Goal: Transaction & Acquisition: Purchase product/service

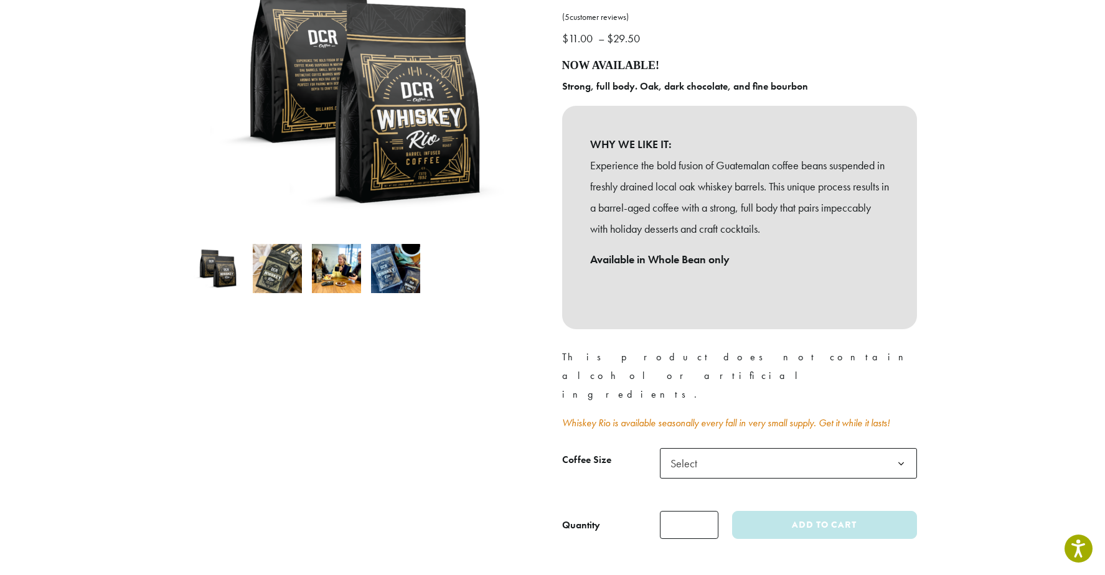
scroll to position [249, 0]
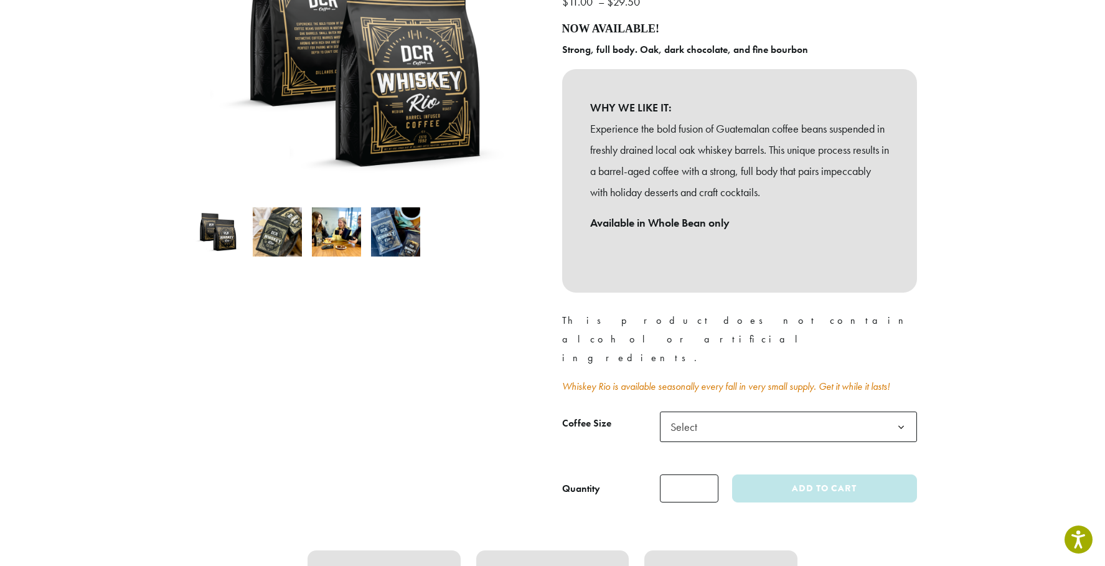
click at [903, 412] on b at bounding box center [901, 427] width 31 height 31
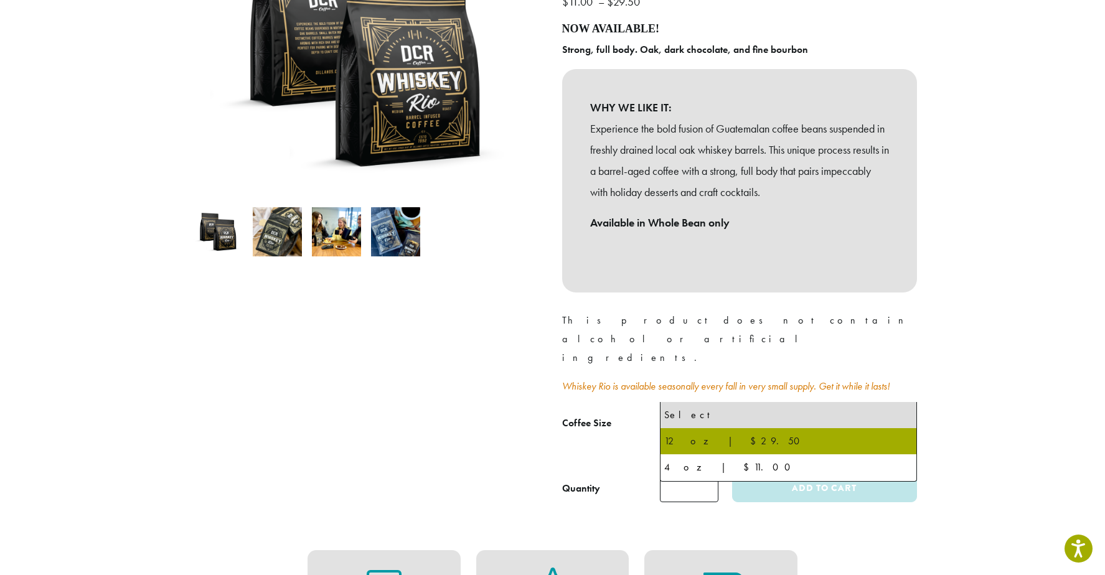
select select "*********"
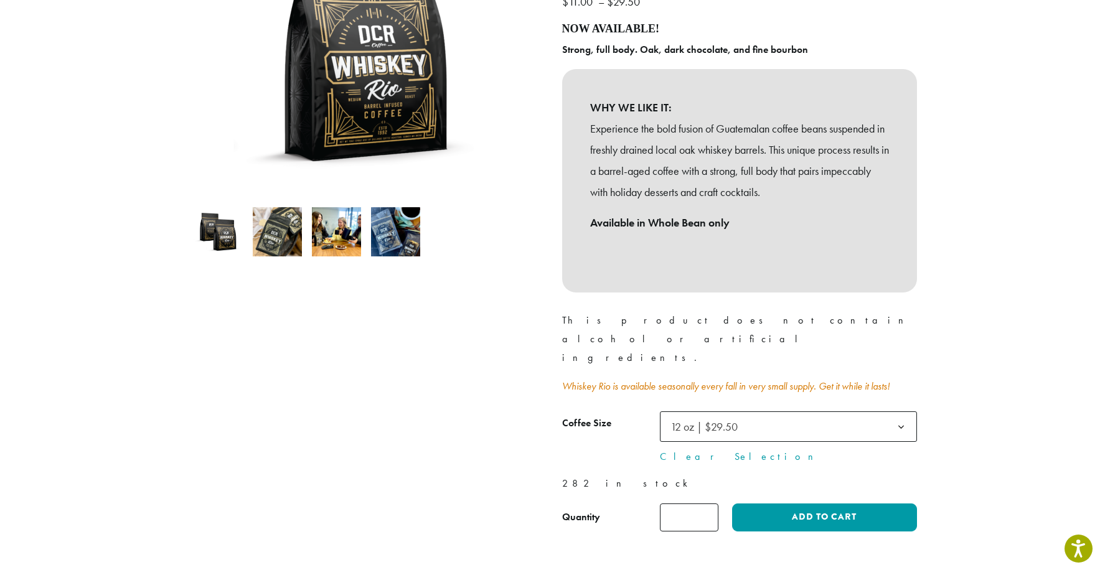
type input "*"
click at [708, 504] on input "*" at bounding box center [689, 518] width 59 height 28
click at [830, 504] on button "Add to cart" at bounding box center [824, 518] width 184 height 28
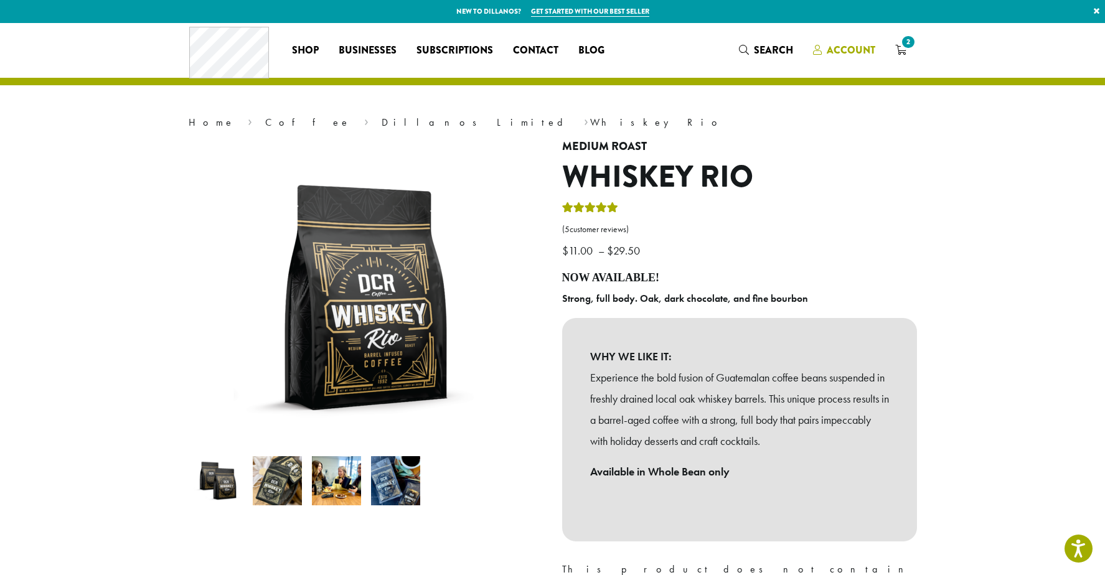
click at [834, 47] on span "Account" at bounding box center [851, 50] width 49 height 14
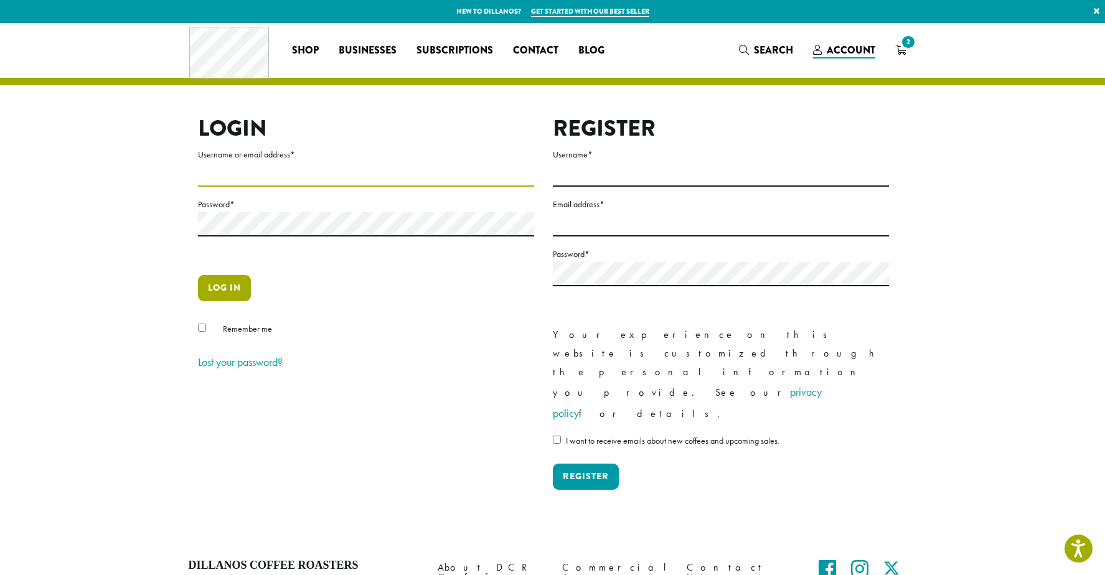
type input "**********"
click at [222, 291] on button "Log in" at bounding box center [224, 288] width 53 height 26
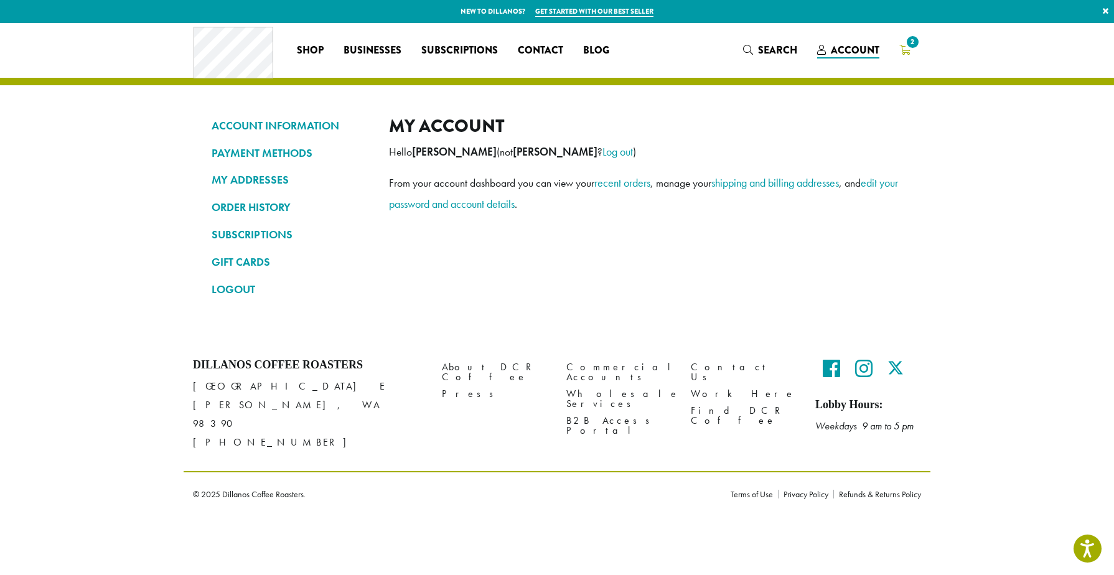
click at [908, 42] on span "2" at bounding box center [913, 42] width 17 height 17
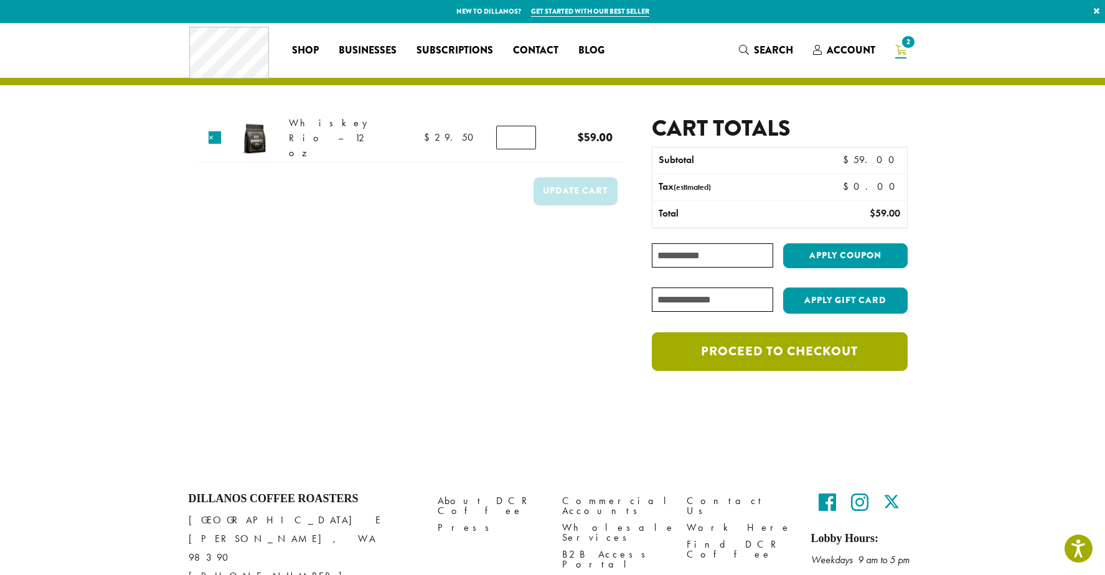
click at [802, 353] on link "Proceed to checkout" at bounding box center [779, 351] width 255 height 39
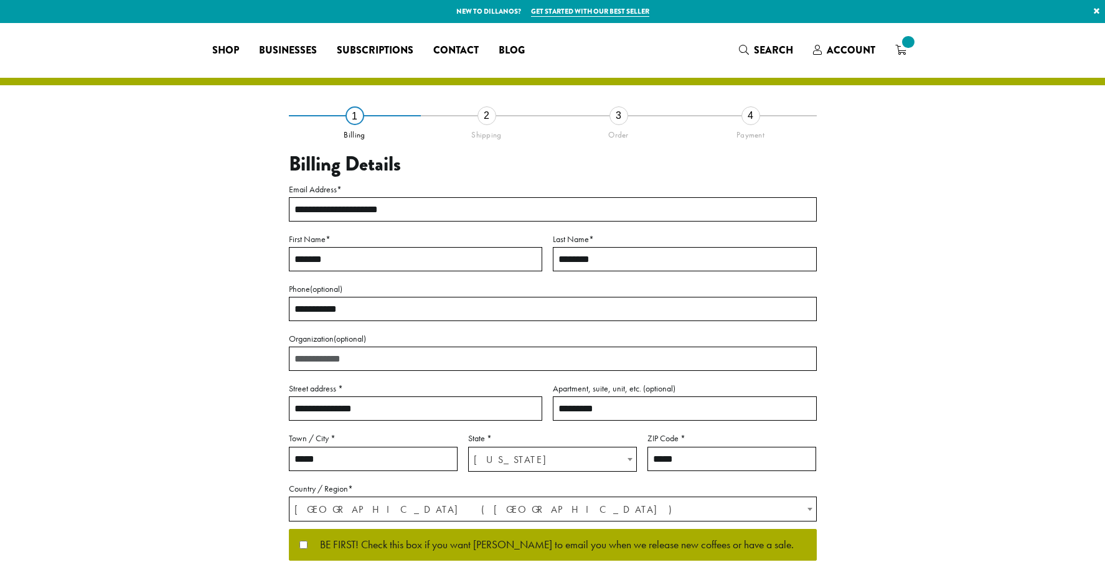
select select "**"
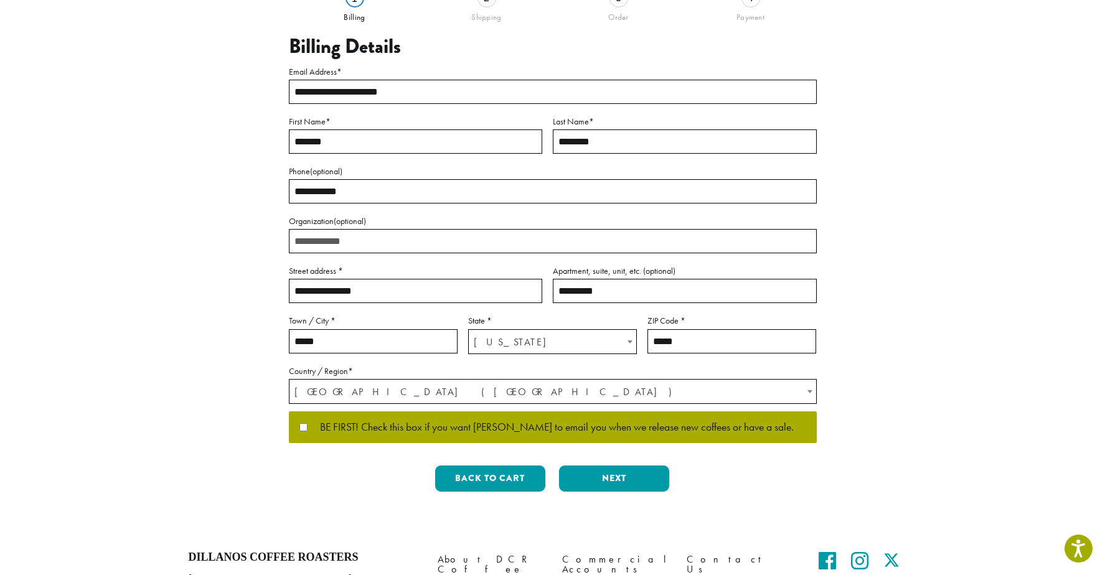
scroll to position [166, 0]
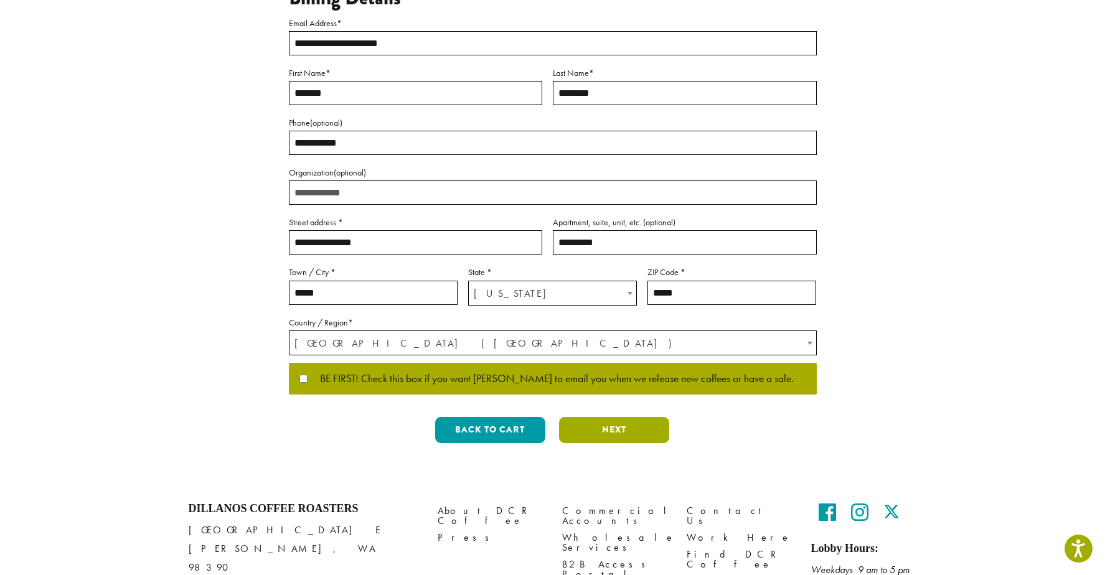
click at [634, 436] on button "Next" at bounding box center [614, 430] width 110 height 26
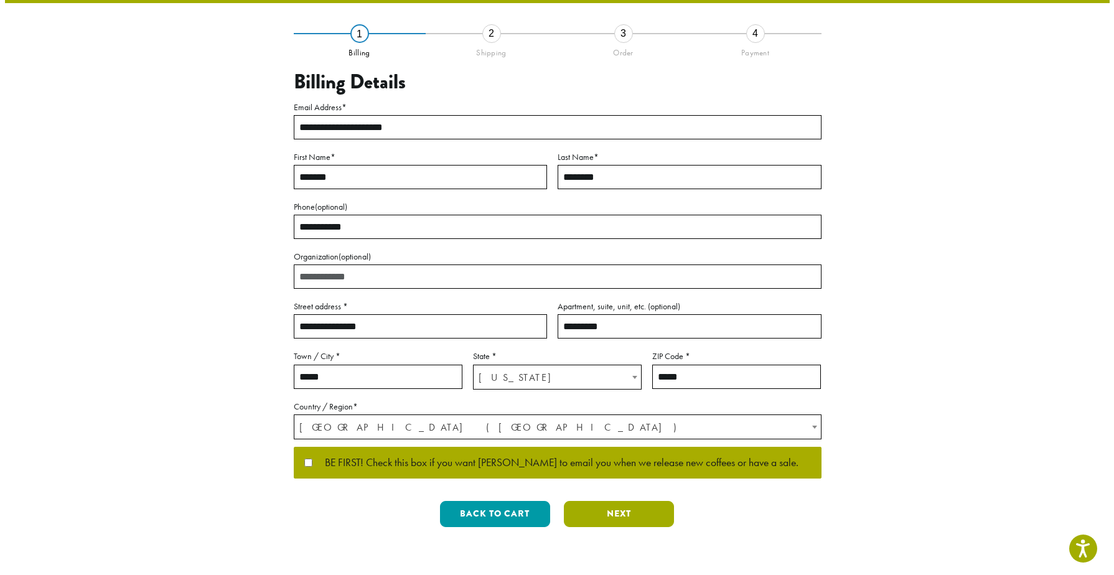
scroll to position [0, 0]
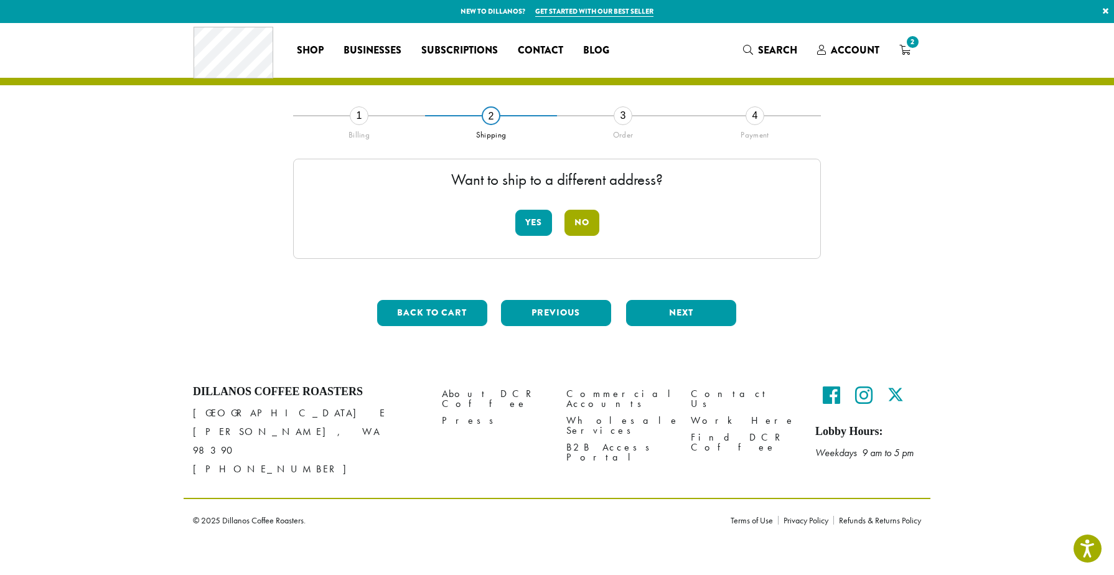
click at [587, 221] on button "No" at bounding box center [582, 223] width 35 height 26
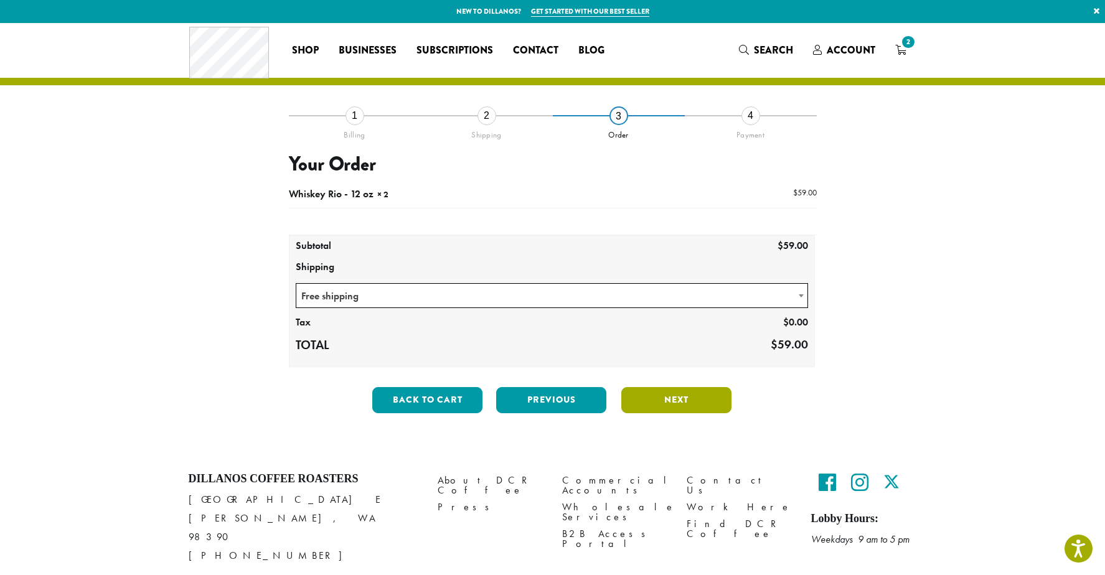
click at [667, 403] on button "Next" at bounding box center [676, 400] width 110 height 26
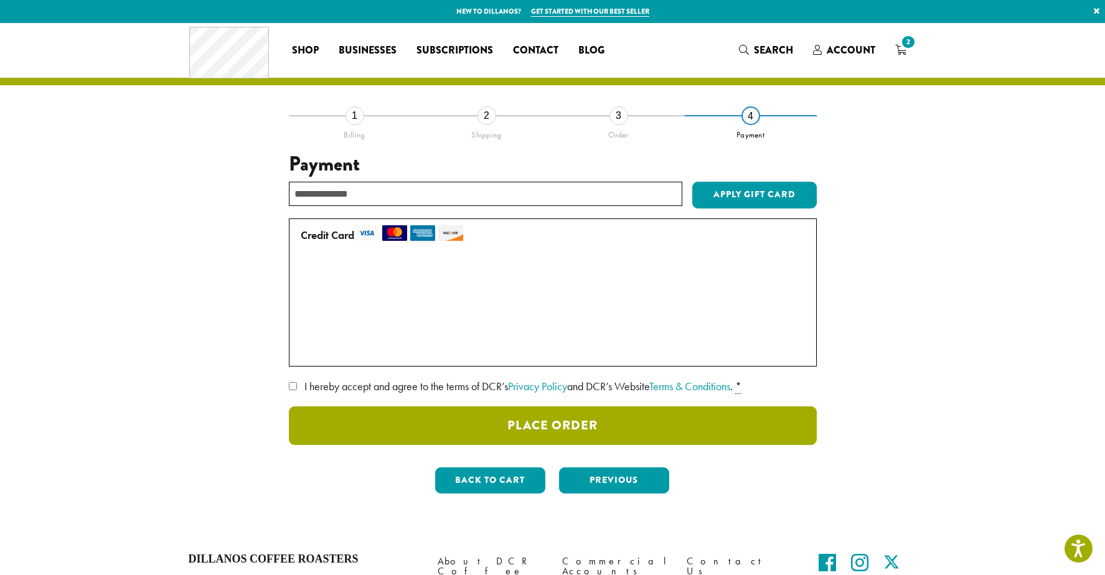
click at [560, 423] on button "Place Order" at bounding box center [553, 426] width 528 height 39
